Goal: Information Seeking & Learning: Learn about a topic

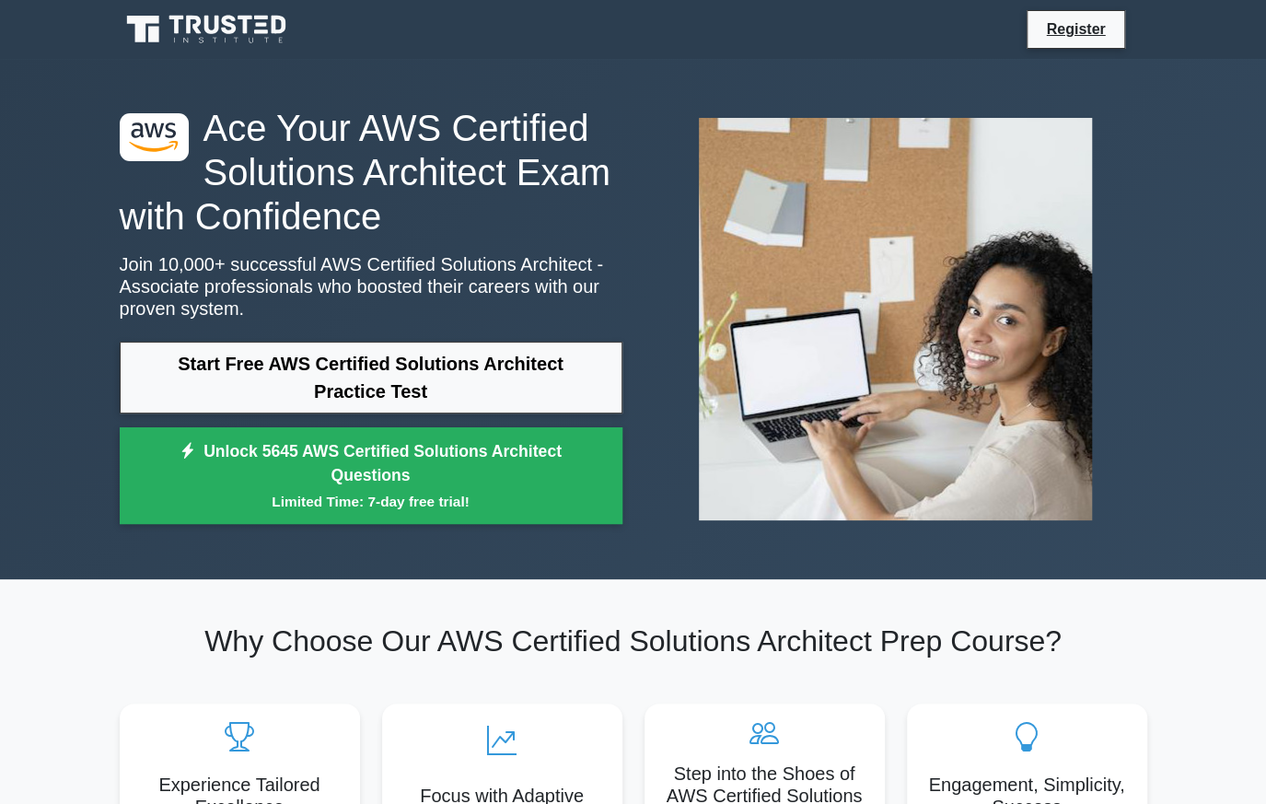
scroll to position [122, 0]
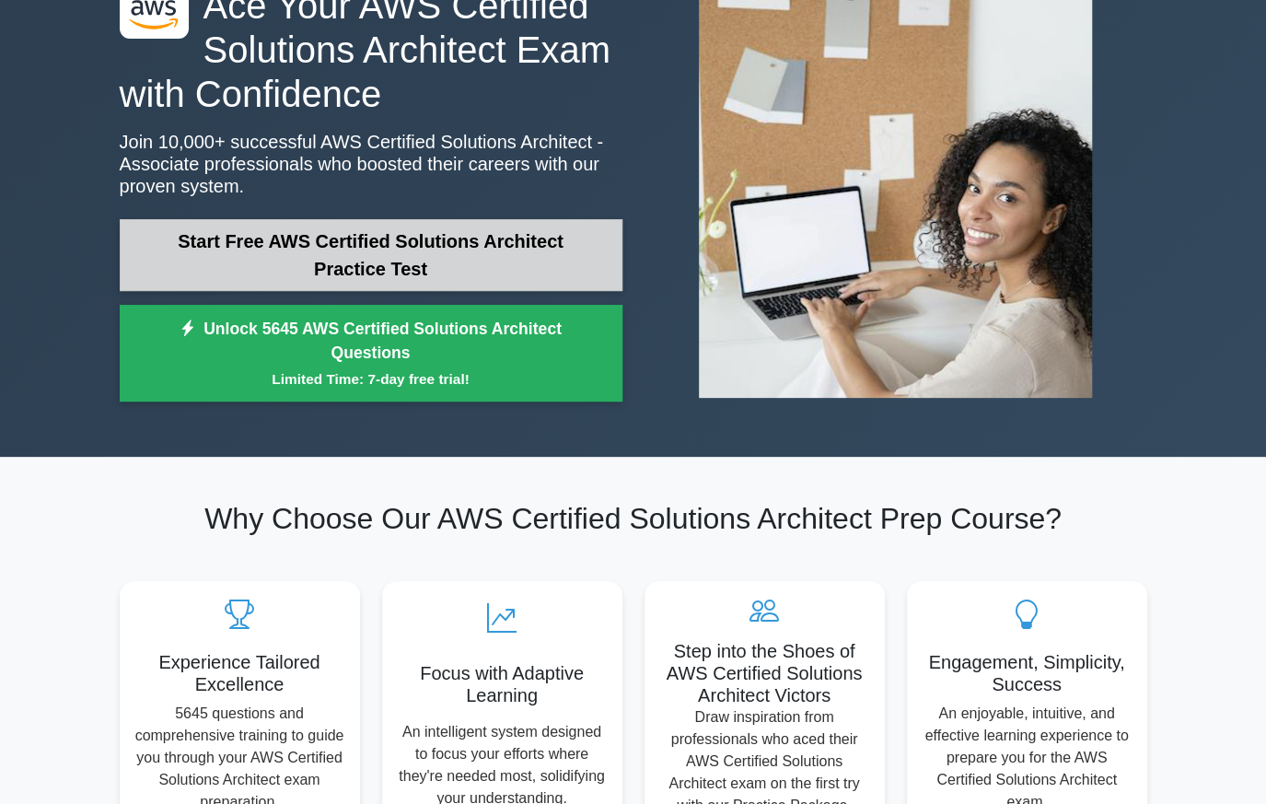
click at [337, 236] on link "Start Free AWS Certified Solutions Architect Practice Test" at bounding box center [371, 255] width 503 height 72
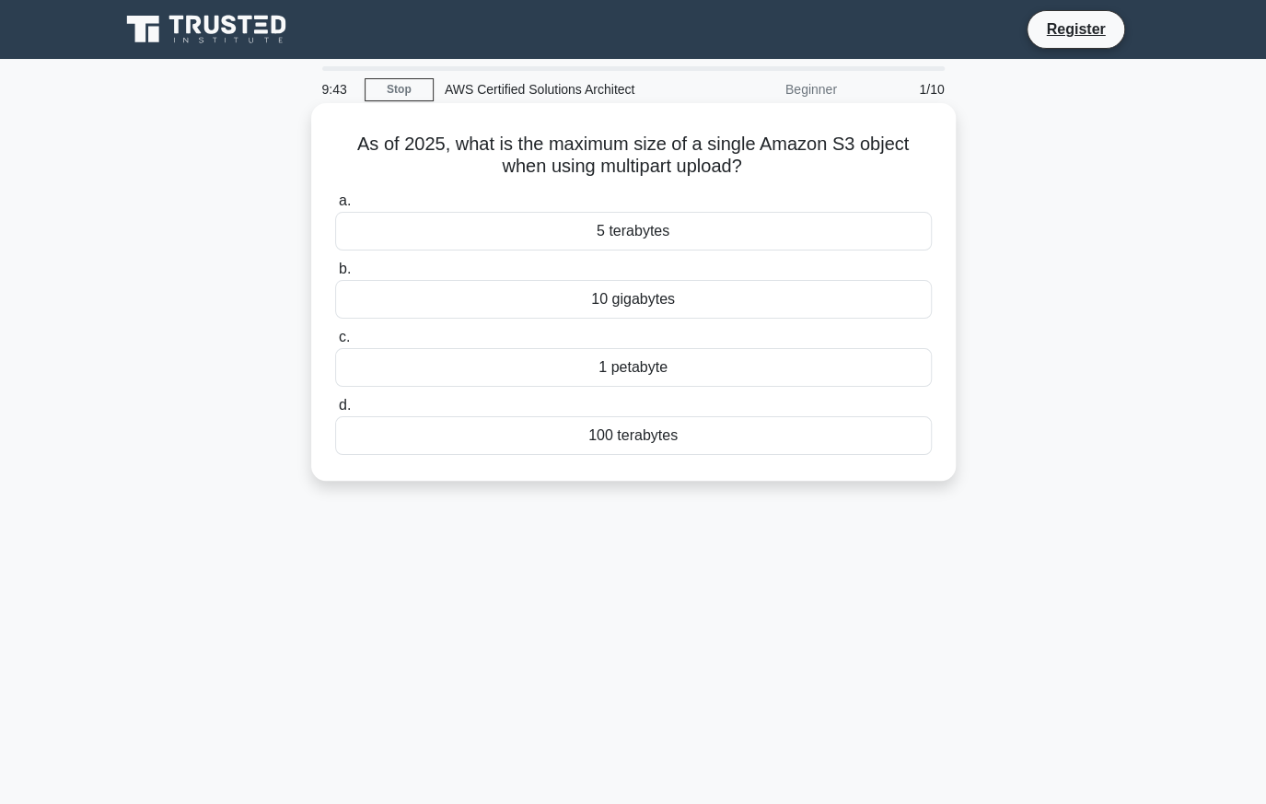
click at [652, 239] on div "5 terabytes" at bounding box center [633, 231] width 597 height 39
click at [335, 207] on input "a. 5 terabytes" at bounding box center [335, 201] width 0 height 12
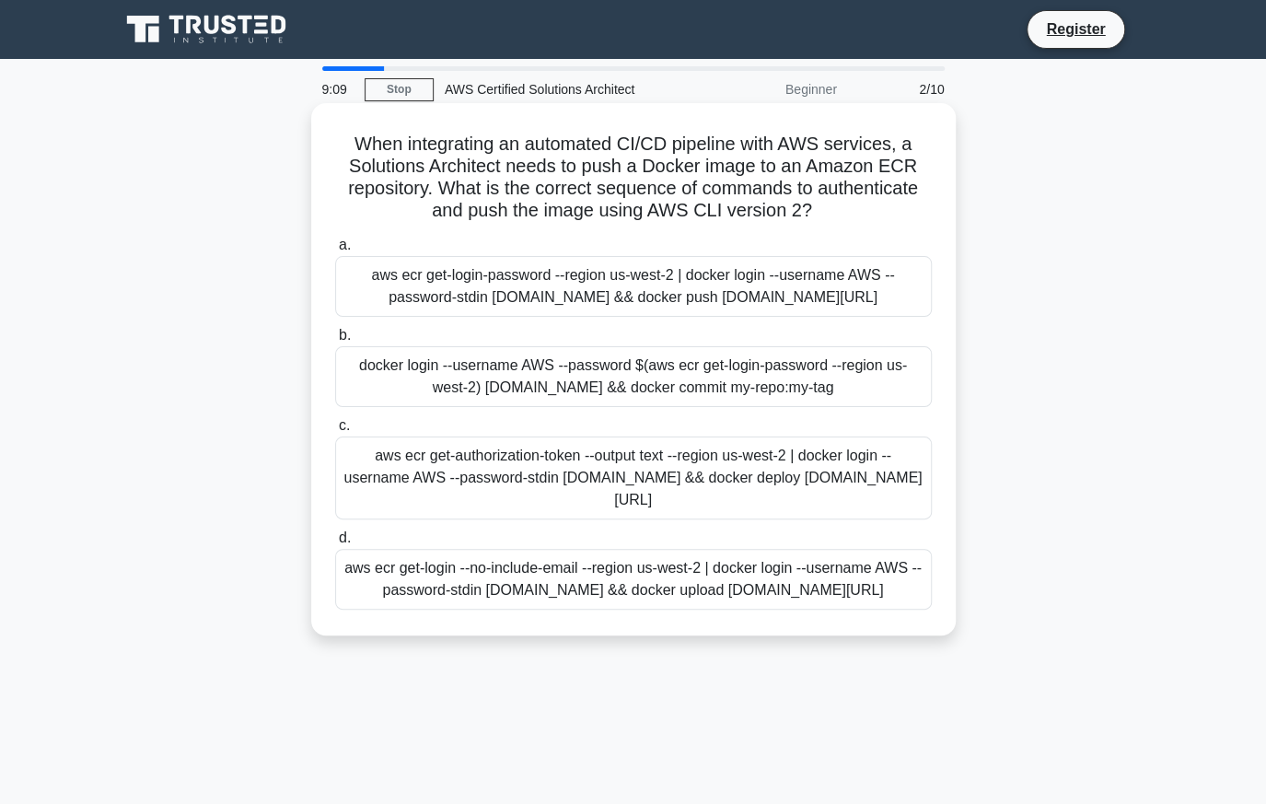
click at [405, 407] on div "docker login --username AWS --password $(aws ecr get-login-password --region us…" at bounding box center [633, 376] width 597 height 61
click at [335, 342] on input "[PERSON_NAME] login --username AWS --password $(aws ecr get-login-password --re…" at bounding box center [335, 336] width 0 height 12
